Goal: Navigation & Orientation: Go to known website

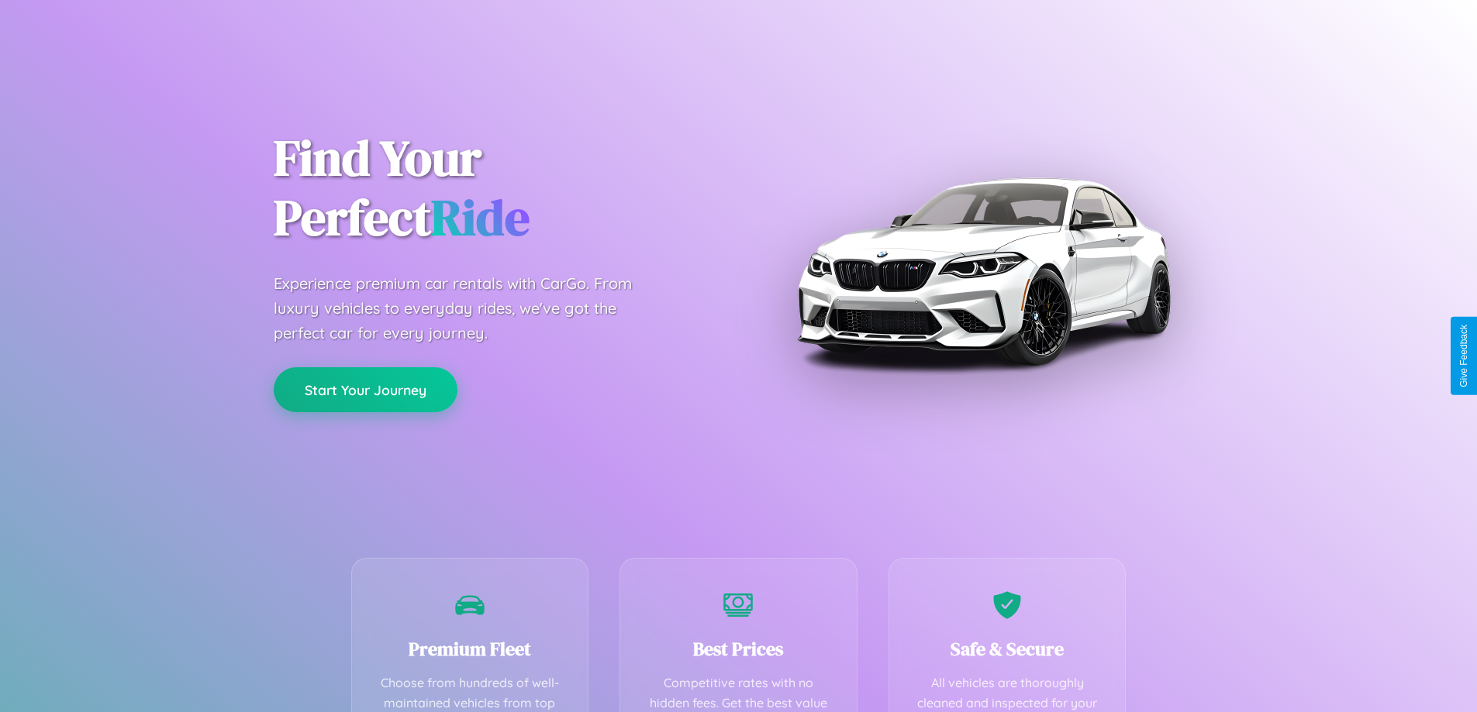
click at [365, 389] on button "Start Your Journey" at bounding box center [366, 389] width 184 height 45
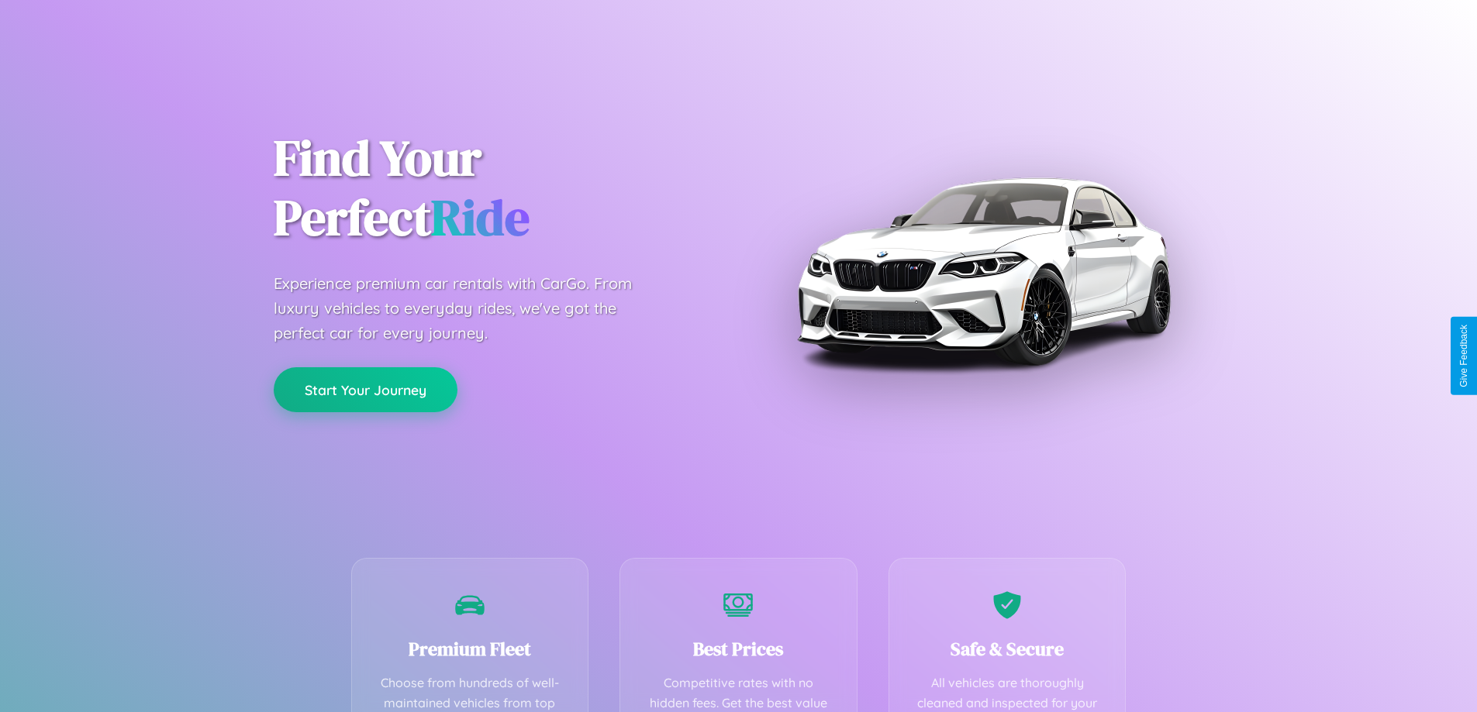
click at [365, 389] on button "Start Your Journey" at bounding box center [366, 389] width 184 height 45
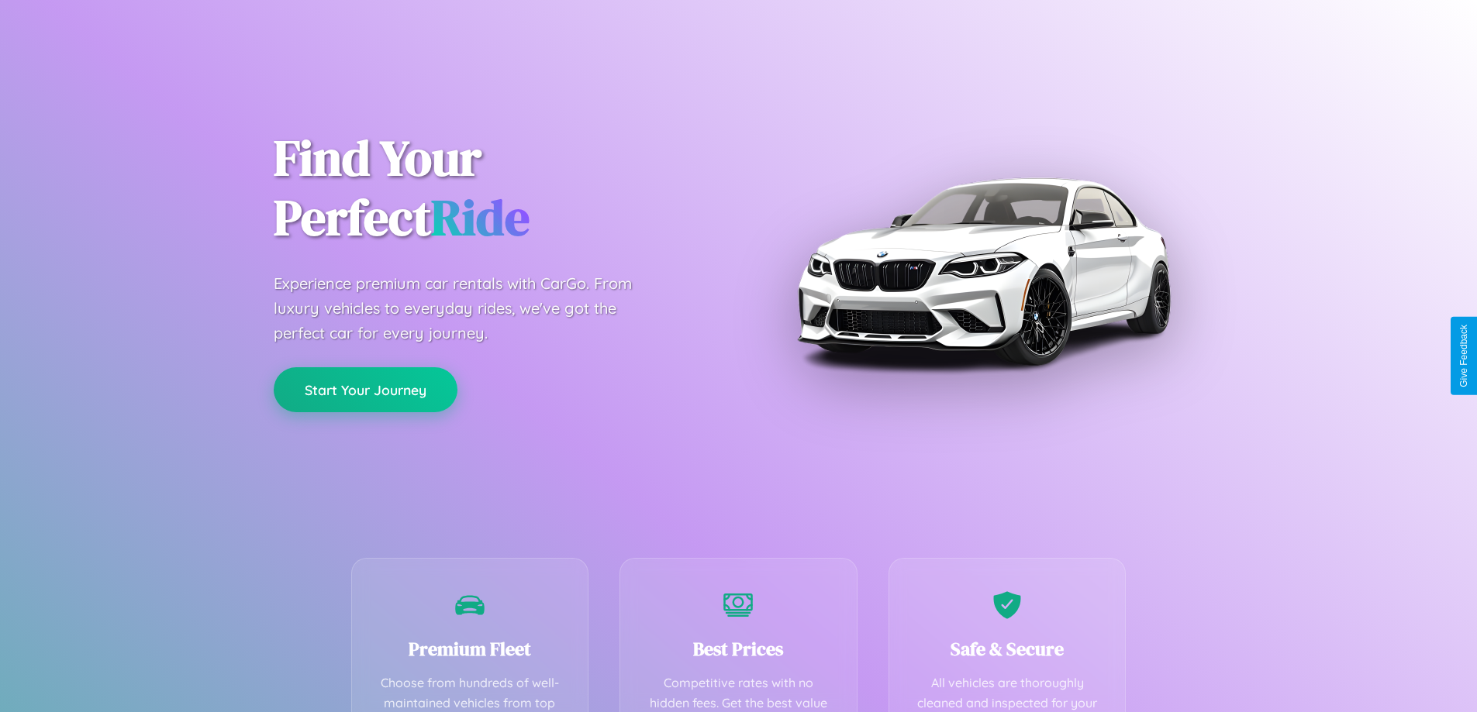
click at [365, 389] on button "Start Your Journey" at bounding box center [366, 389] width 184 height 45
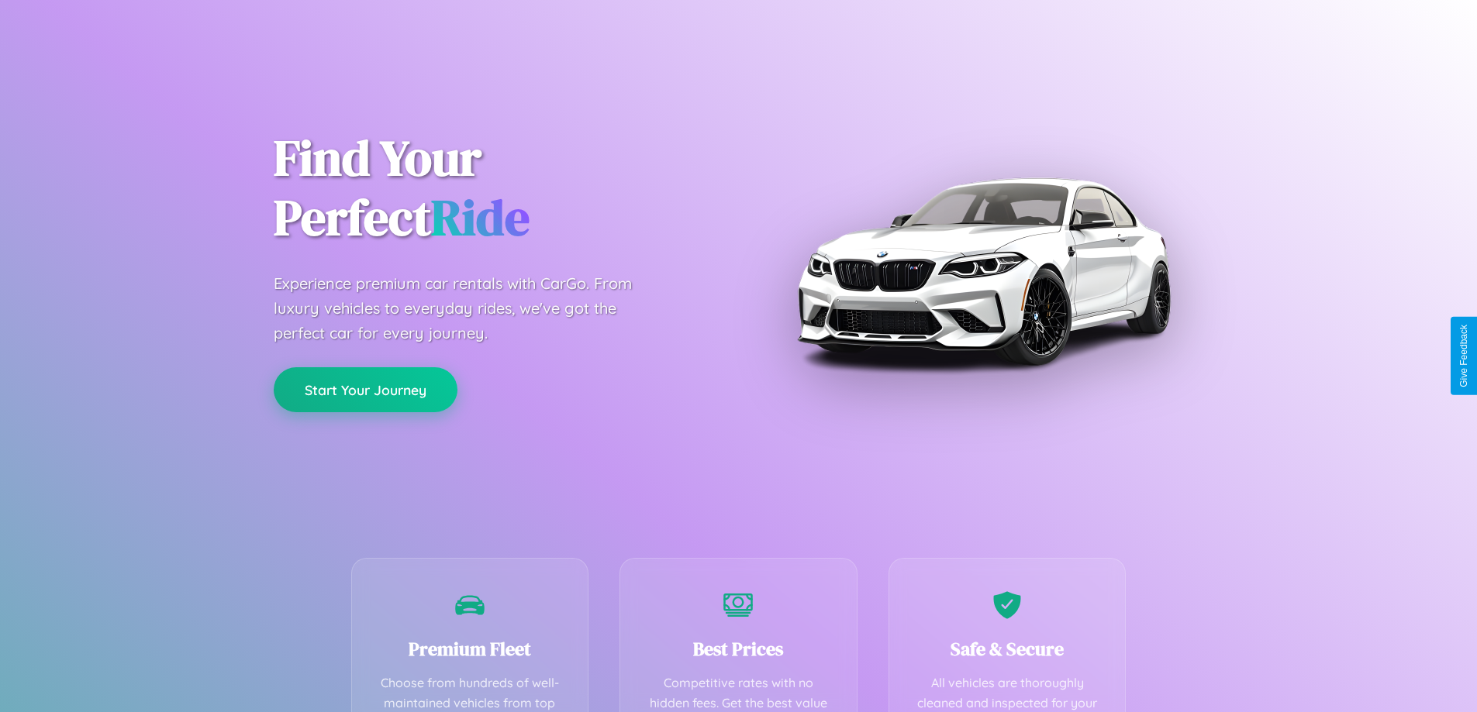
click at [365, 389] on button "Start Your Journey" at bounding box center [366, 389] width 184 height 45
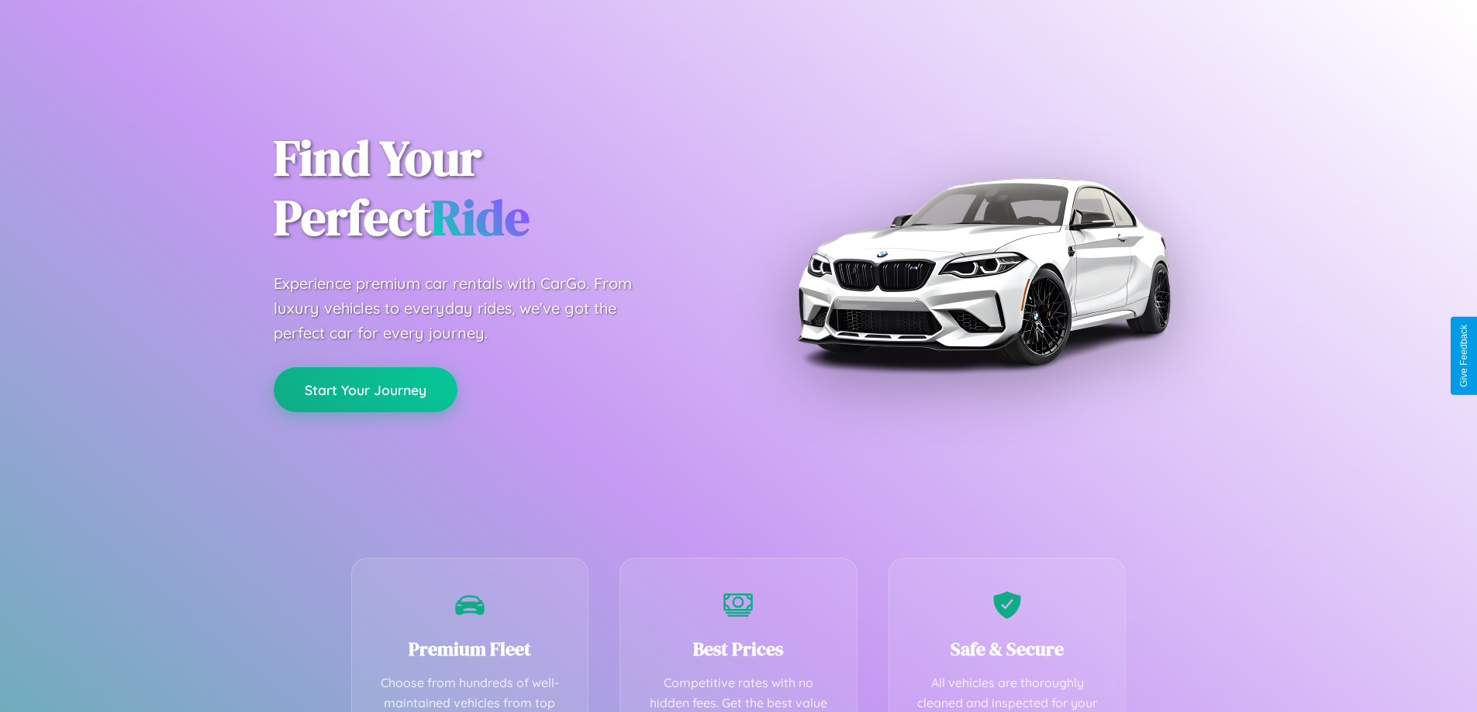
click at [365, 389] on button "Start Your Journey" at bounding box center [366, 389] width 184 height 45
